Goal: Task Accomplishment & Management: Manage account settings

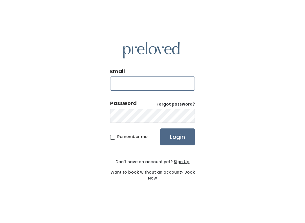
type input "spanishfork.store@preloved.love"
click at [178, 137] on input "Login" at bounding box center [177, 137] width 35 height 17
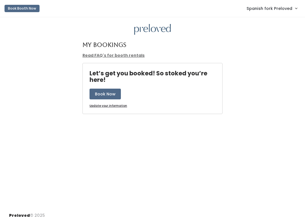
click at [267, 9] on span "Spanish fork Preloved" at bounding box center [270, 8] width 46 height 6
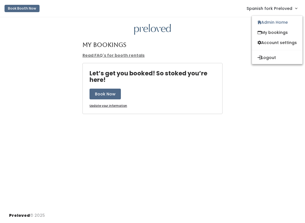
click at [270, 23] on link "Admin Home" at bounding box center [277, 22] width 51 height 10
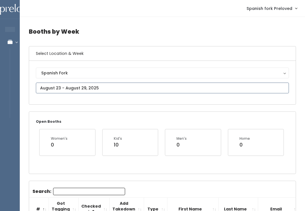
click at [48, 86] on input "text" at bounding box center [162, 88] width 253 height 11
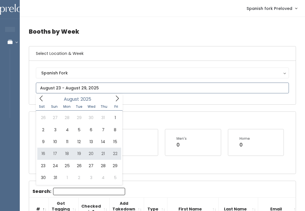
type input "[DATE] to [DATE]"
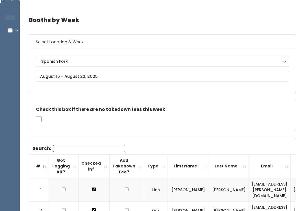
scroll to position [32, 0]
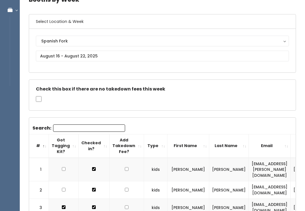
click at [67, 130] on input "Search:" at bounding box center [89, 128] width 72 height 7
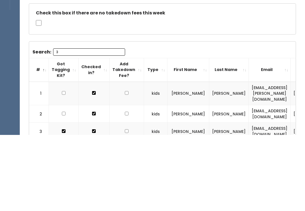
type input "31"
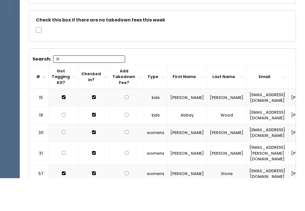
scroll to position [0, 0]
